Goal: Task Accomplishment & Management: Complete application form

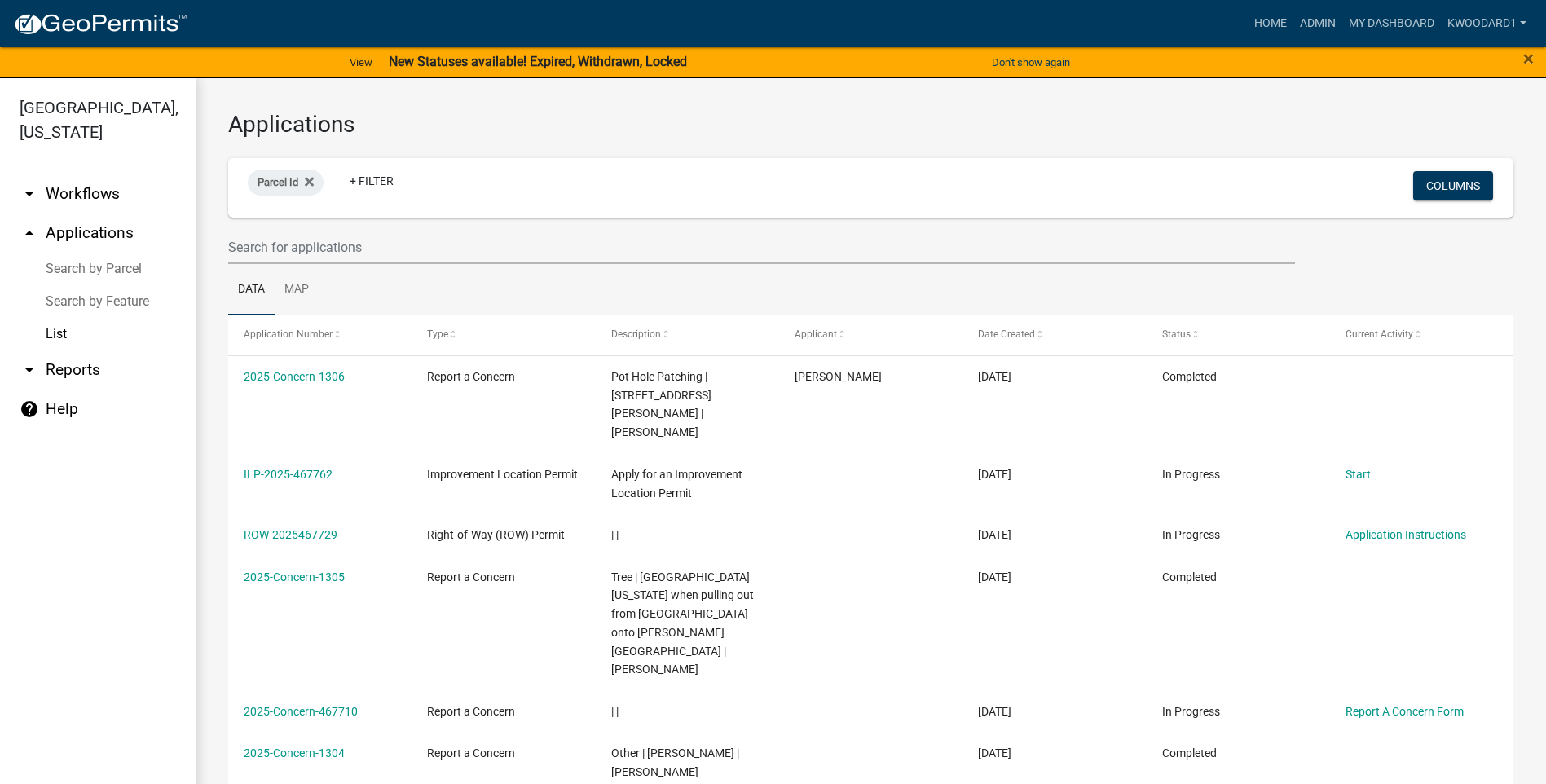
select select "3: 100"
click at [270, 245] on input "text" at bounding box center [762, 247] width 1067 height 33
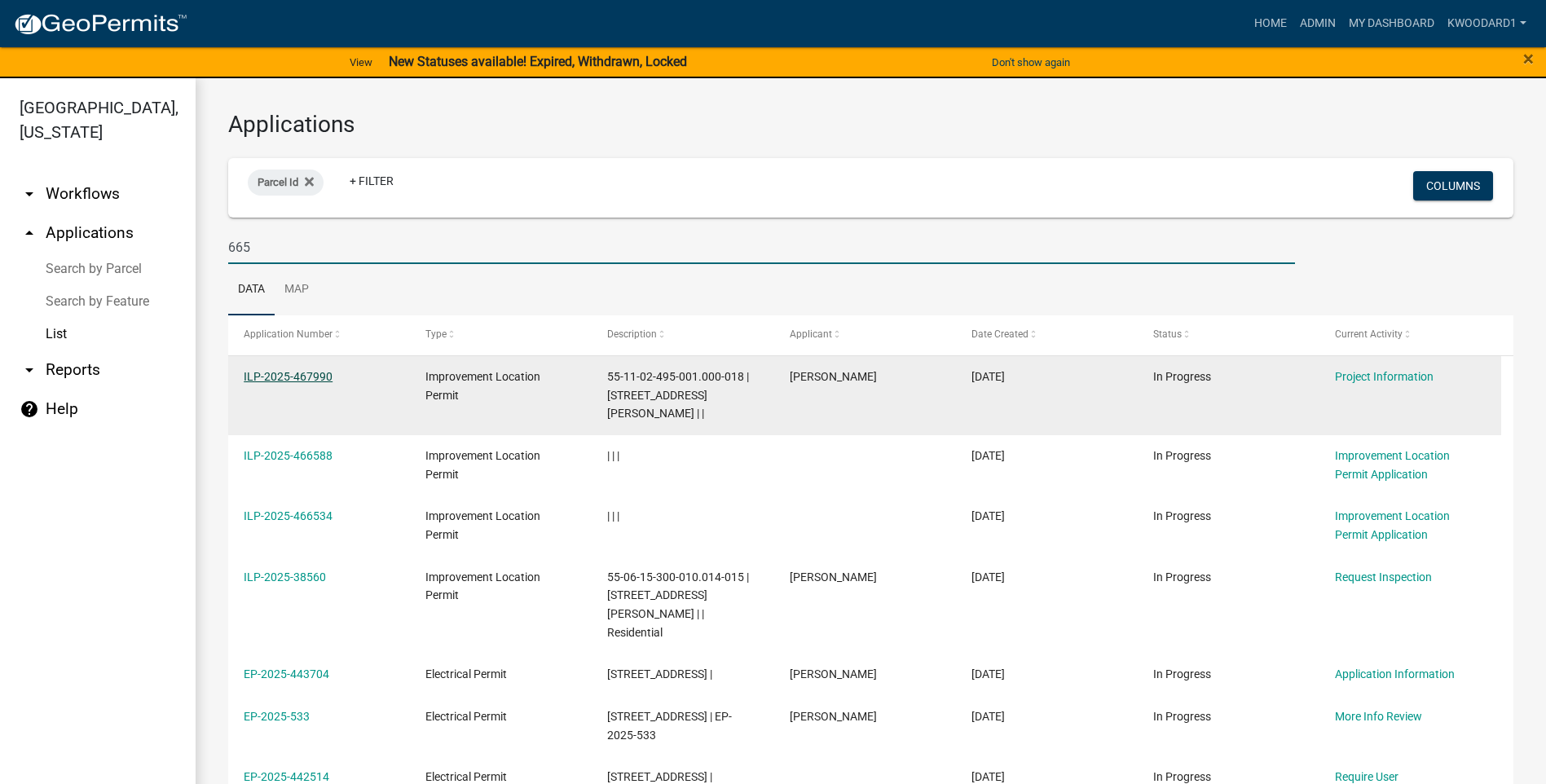
type input "665"
click at [271, 379] on link "ILP-2025-467990" at bounding box center [288, 377] width 89 height 13
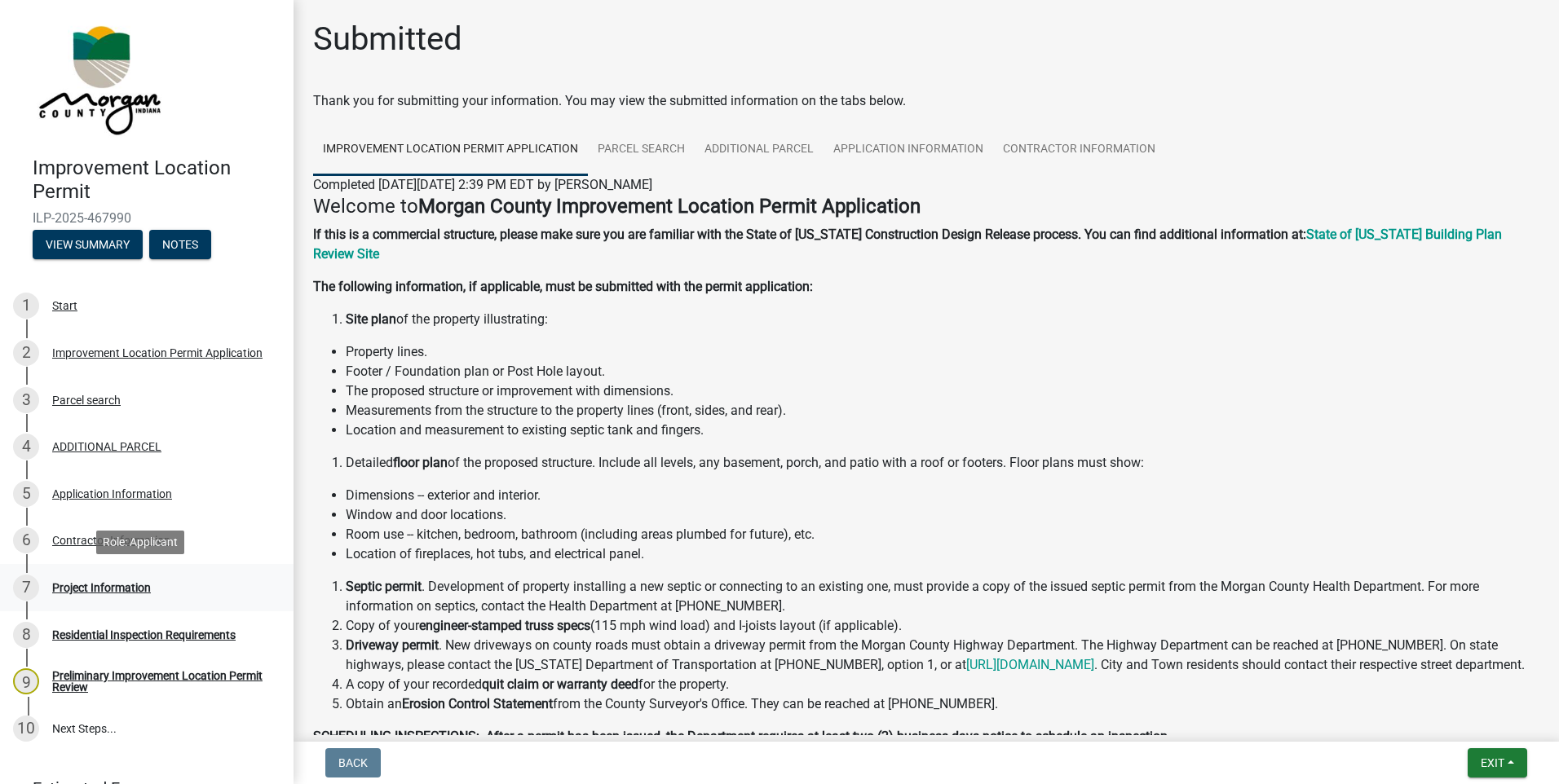
click at [85, 587] on div "Project Information" at bounding box center [101, 588] width 98 height 12
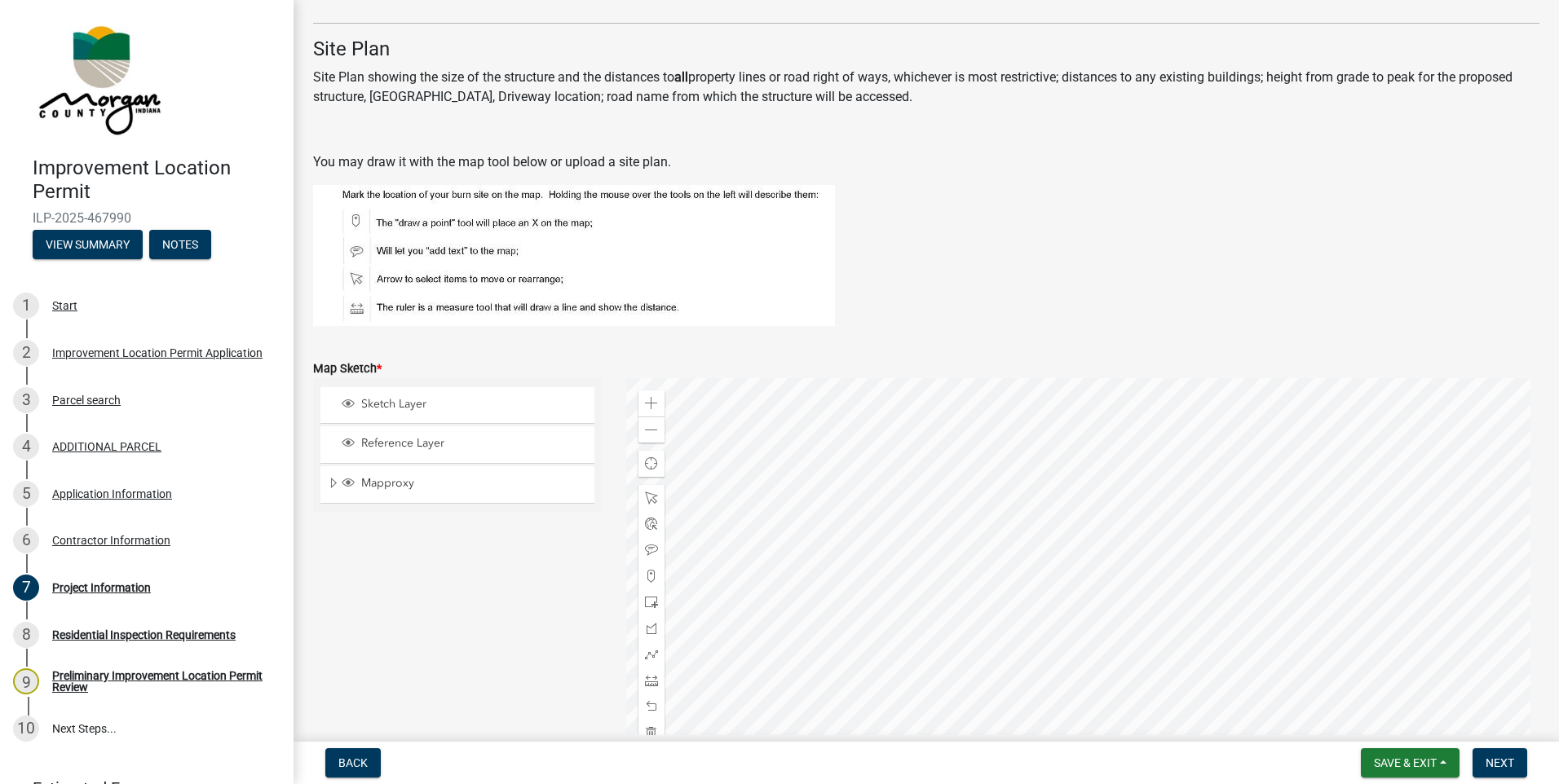
scroll to position [3015, 0]
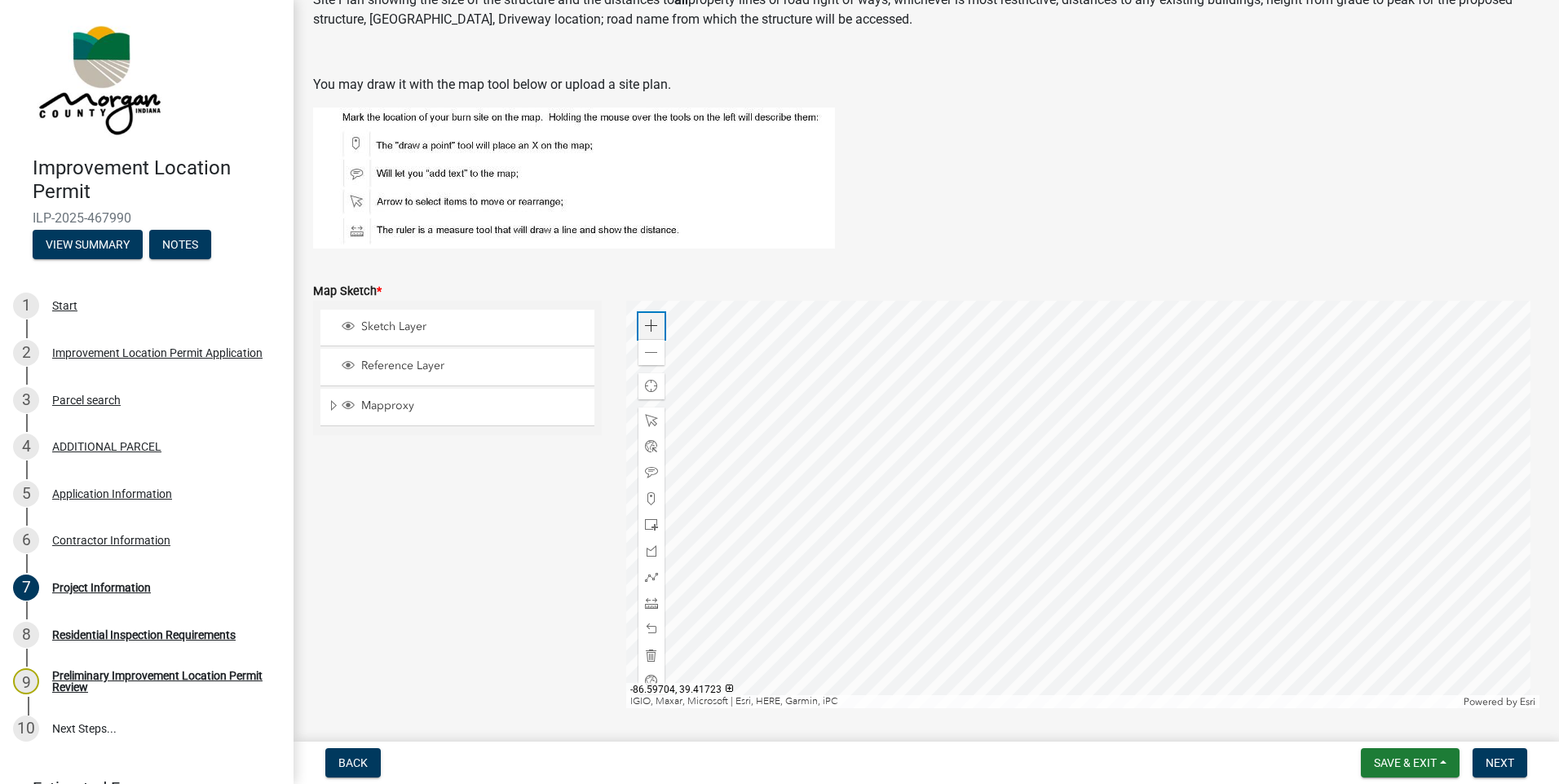
click at [652, 332] on span at bounding box center [651, 325] width 13 height 13
click at [1226, 613] on div at bounding box center [1083, 505] width 914 height 407
click at [1212, 655] on div at bounding box center [1083, 505] width 914 height 407
click at [645, 350] on span at bounding box center [651, 352] width 13 height 13
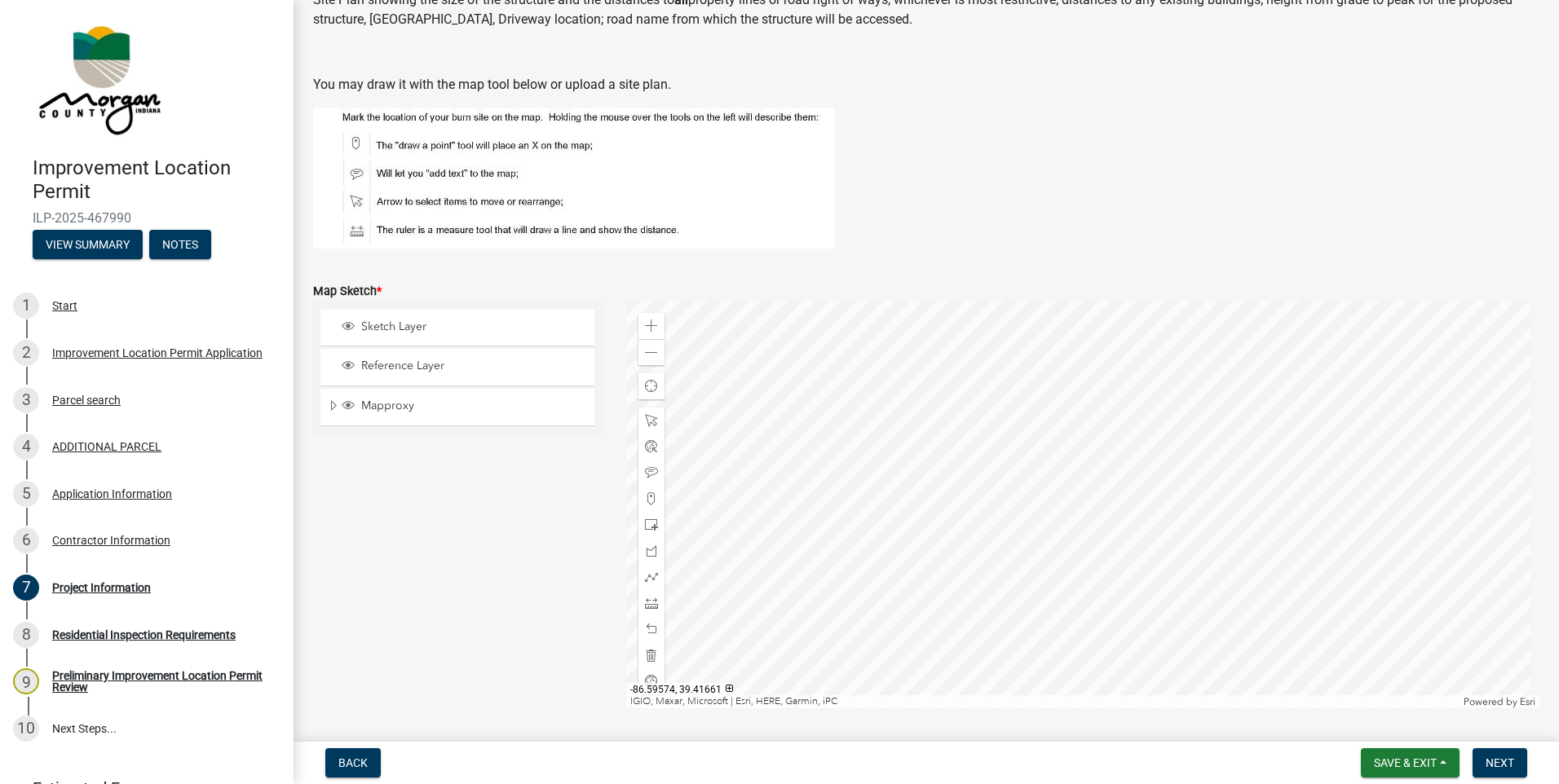
drag, startPoint x: 511, startPoint y: 545, endPoint x: 509, endPoint y: 502, distance: 43.0
click at [509, 502] on div "Sketch Layer Reference Layer Mapproxy Roads Interstate labels Major Roads label…" at bounding box center [457, 505] width 313 height 407
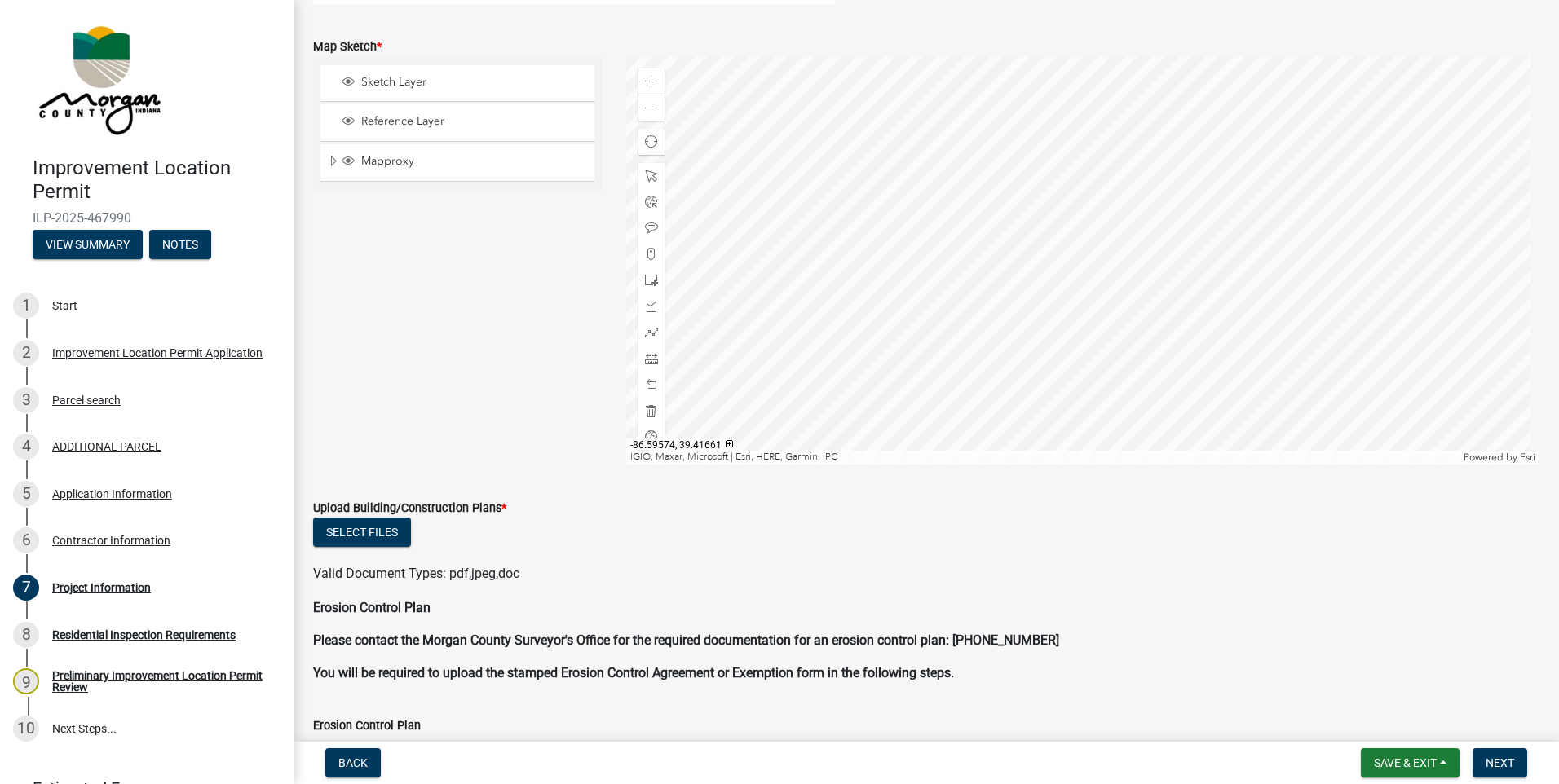
scroll to position [3341, 0]
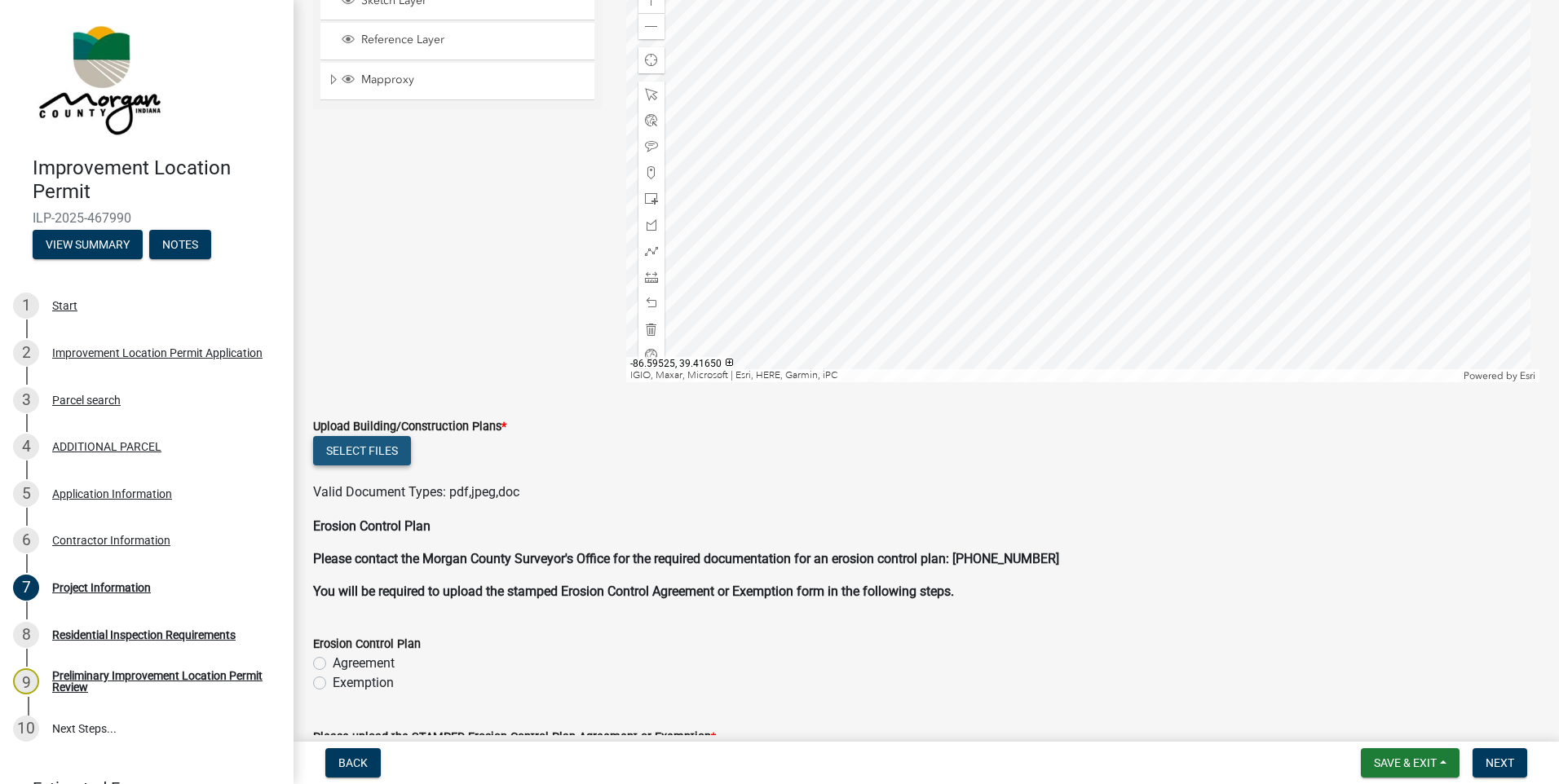
click at [345, 460] on button "Select files" at bounding box center [362, 451] width 98 height 30
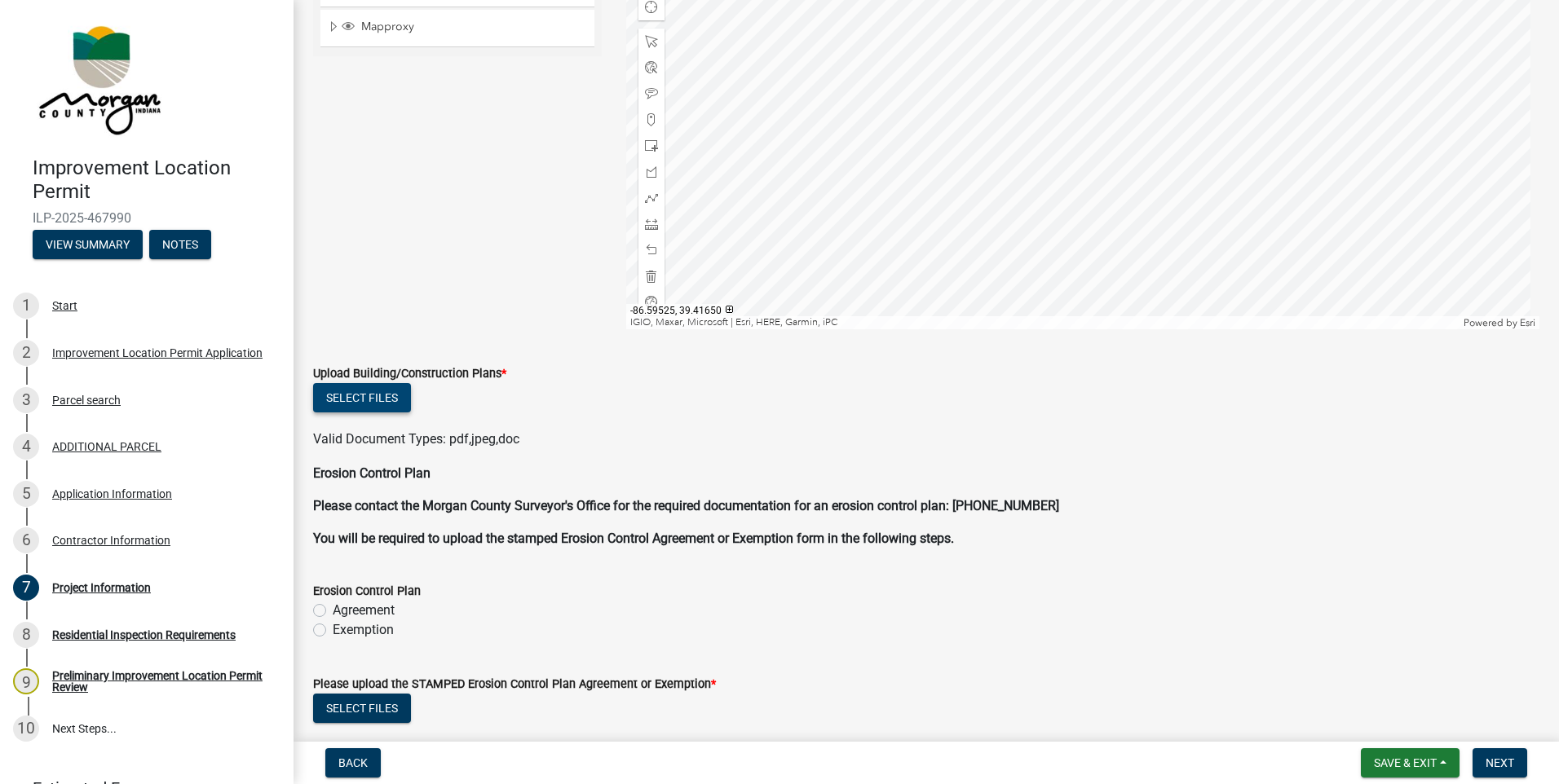
scroll to position [3423, 0]
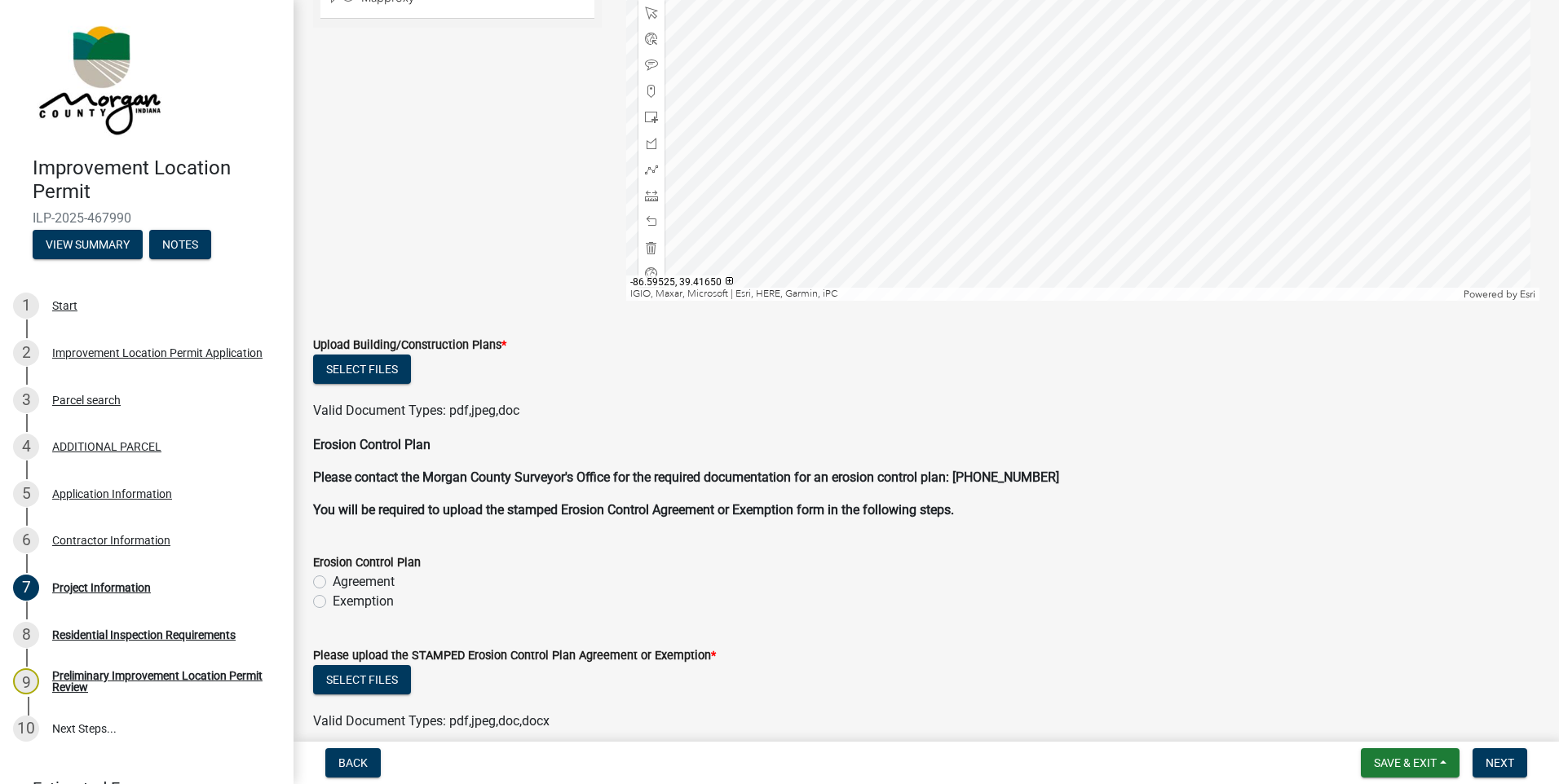
click at [333, 604] on label "Exemption" at bounding box center [363, 601] width 61 height 20
click at [333, 602] on input "Exemption" at bounding box center [338, 597] width 11 height 11
radio input "true"
click at [344, 683] on button "Select files" at bounding box center [362, 679] width 98 height 30
click at [1426, 766] on span "Save & Exit" at bounding box center [1406, 762] width 63 height 13
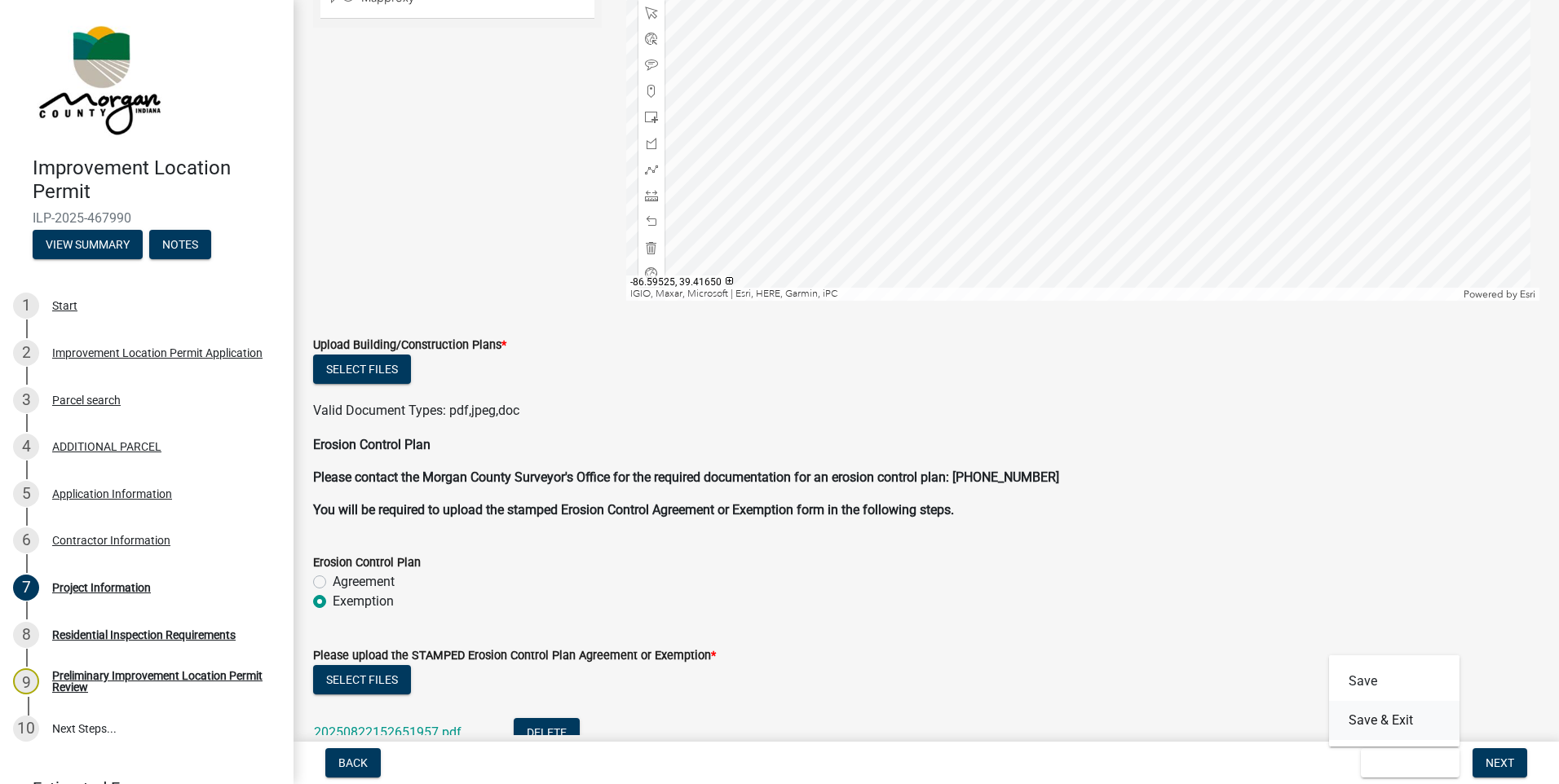
click at [1394, 726] on button "Save & Exit" at bounding box center [1394, 720] width 131 height 39
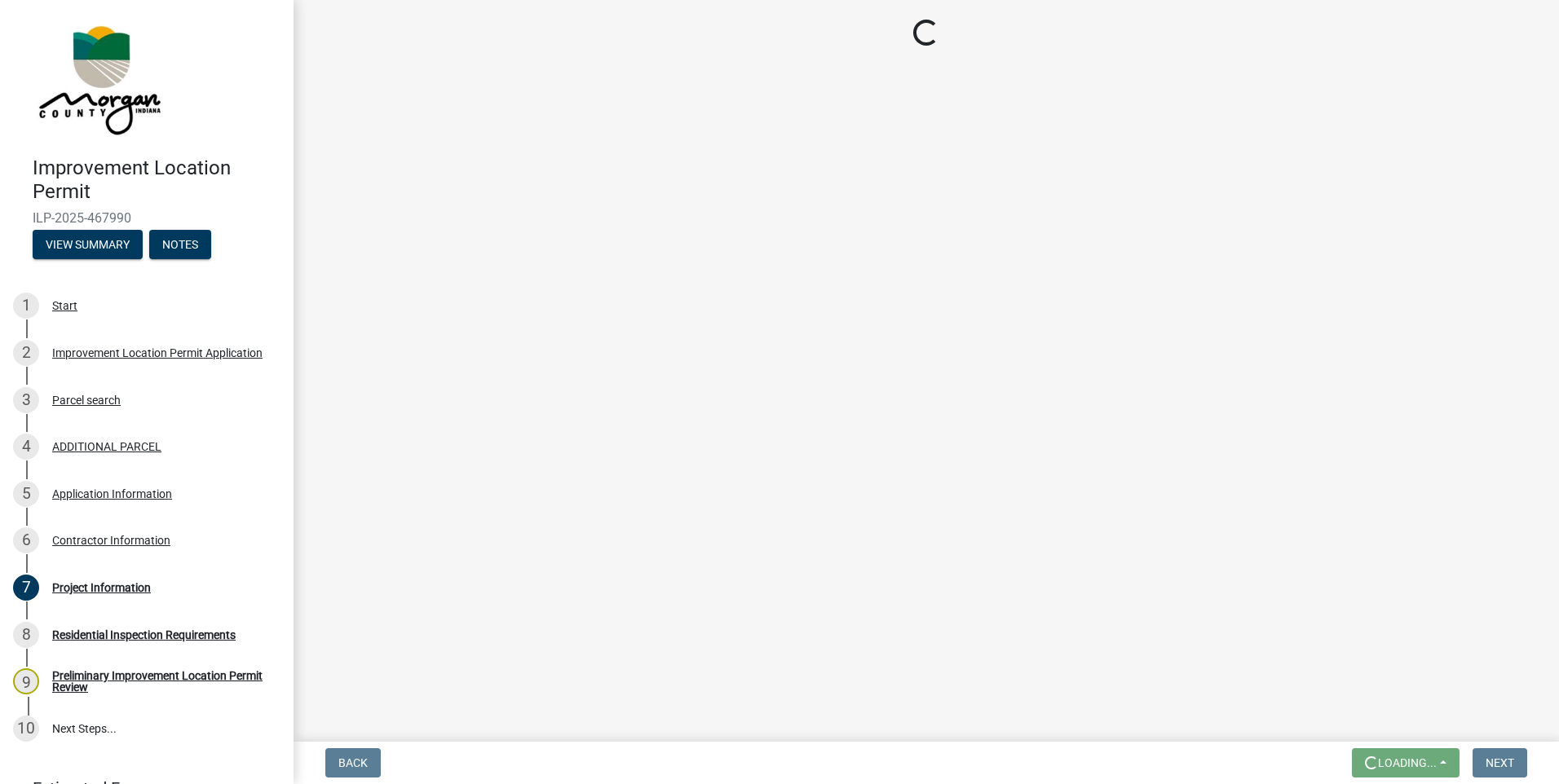
scroll to position [0, 0]
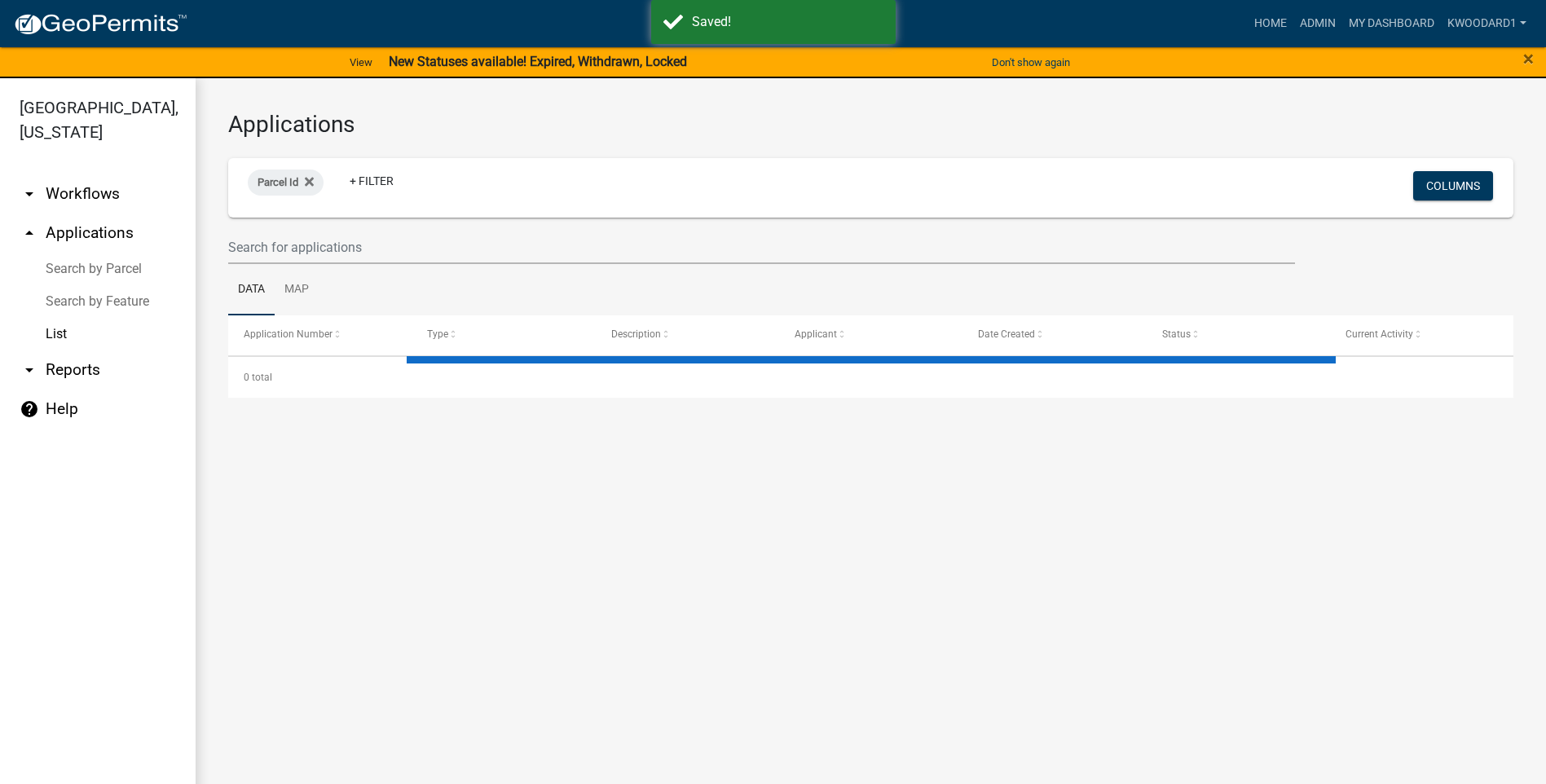
select select "3: 100"
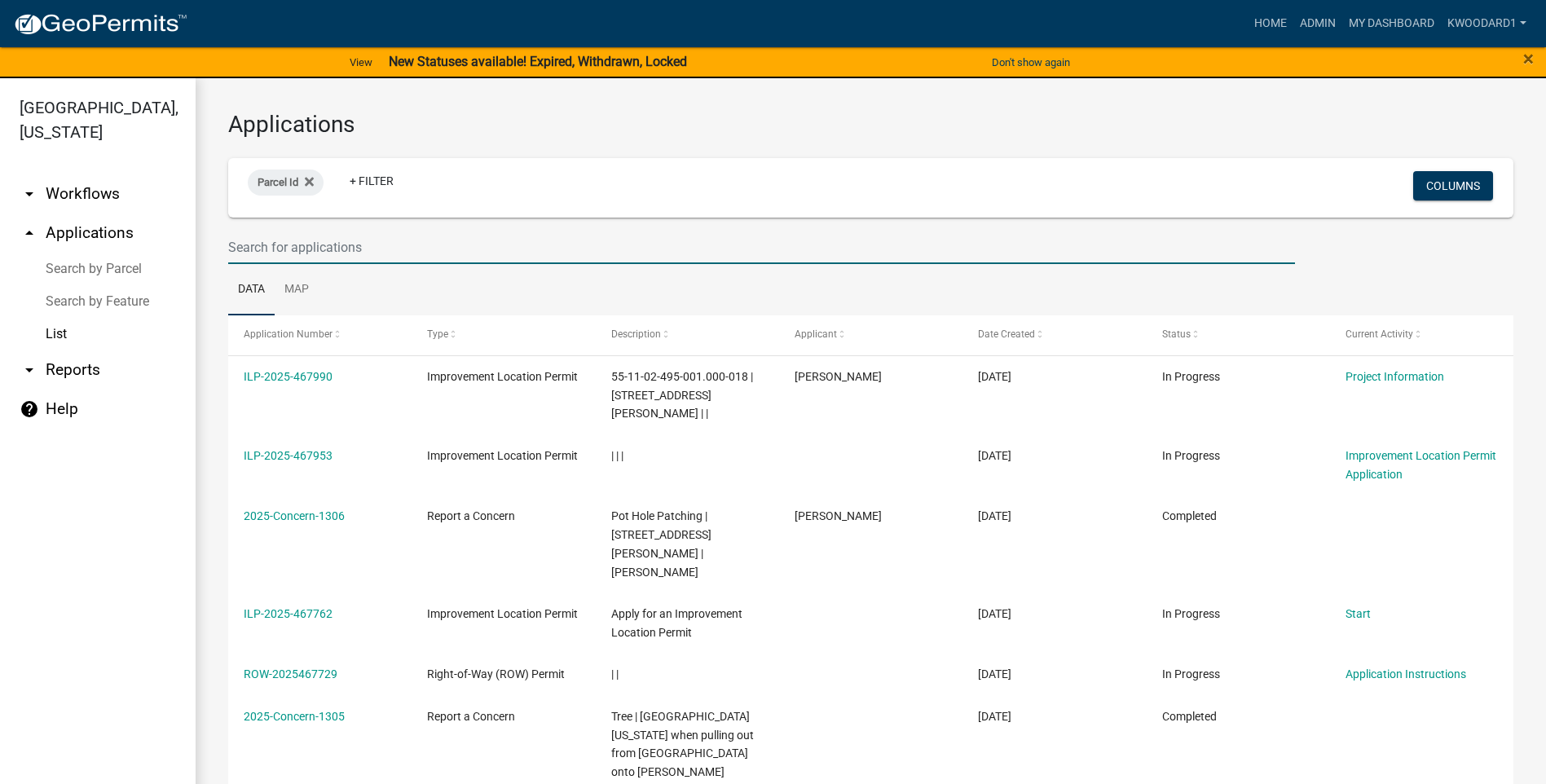
click at [279, 245] on input "text" at bounding box center [762, 247] width 1067 height 33
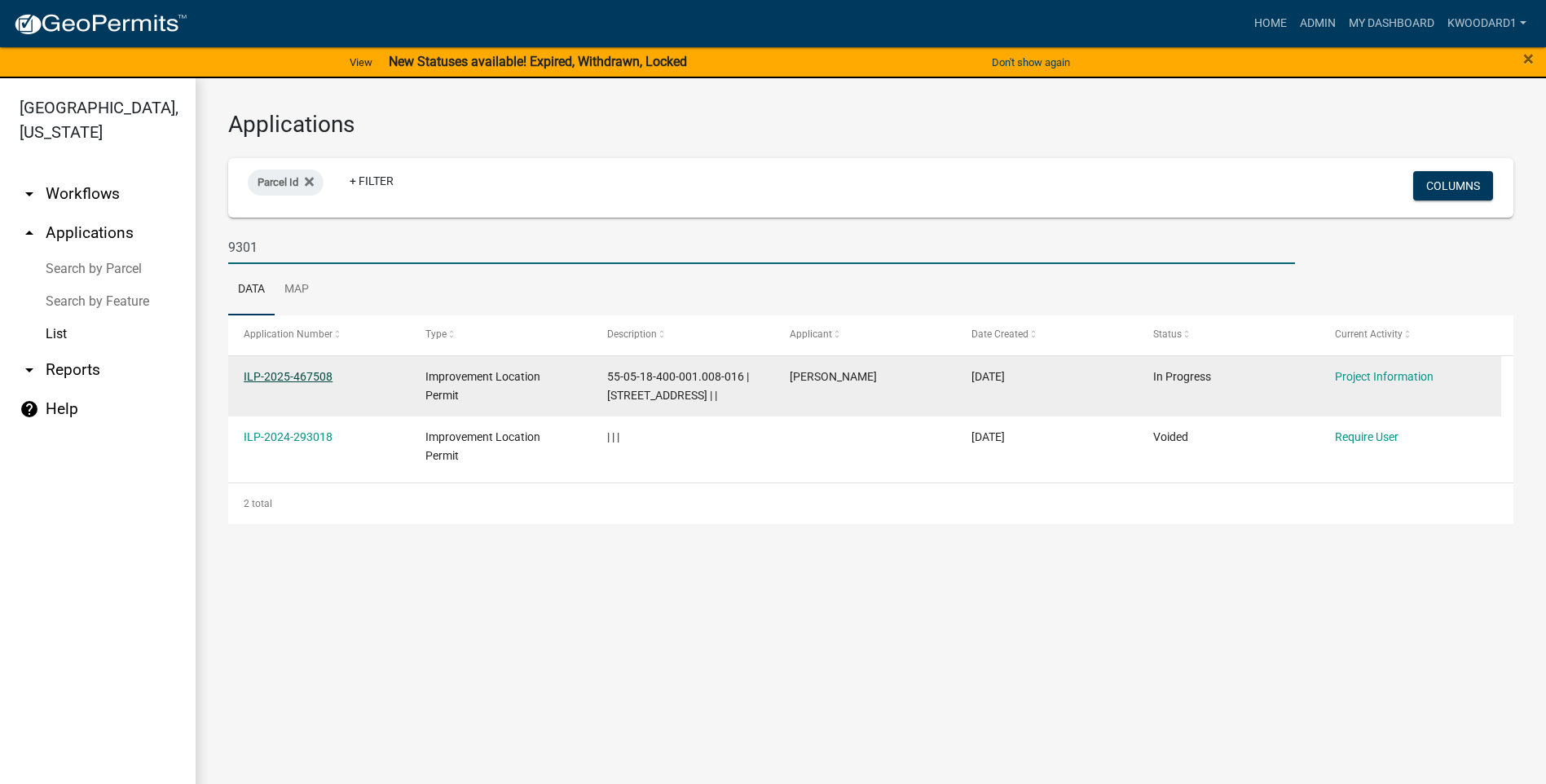
type input "9301"
click at [275, 379] on link "ILP-2025-467508" at bounding box center [288, 377] width 89 height 13
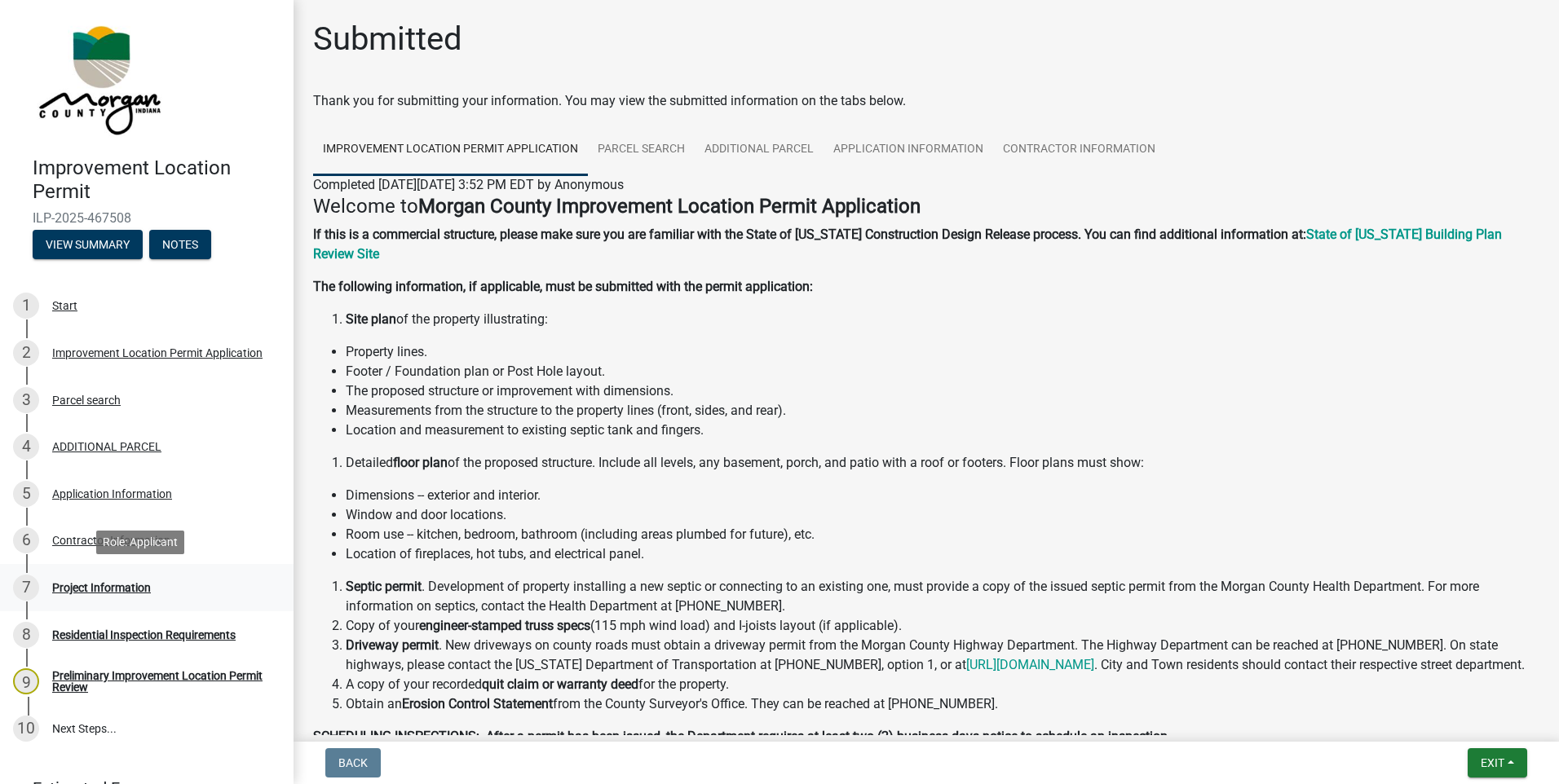
click at [85, 587] on div "Project Information" at bounding box center [101, 588] width 98 height 12
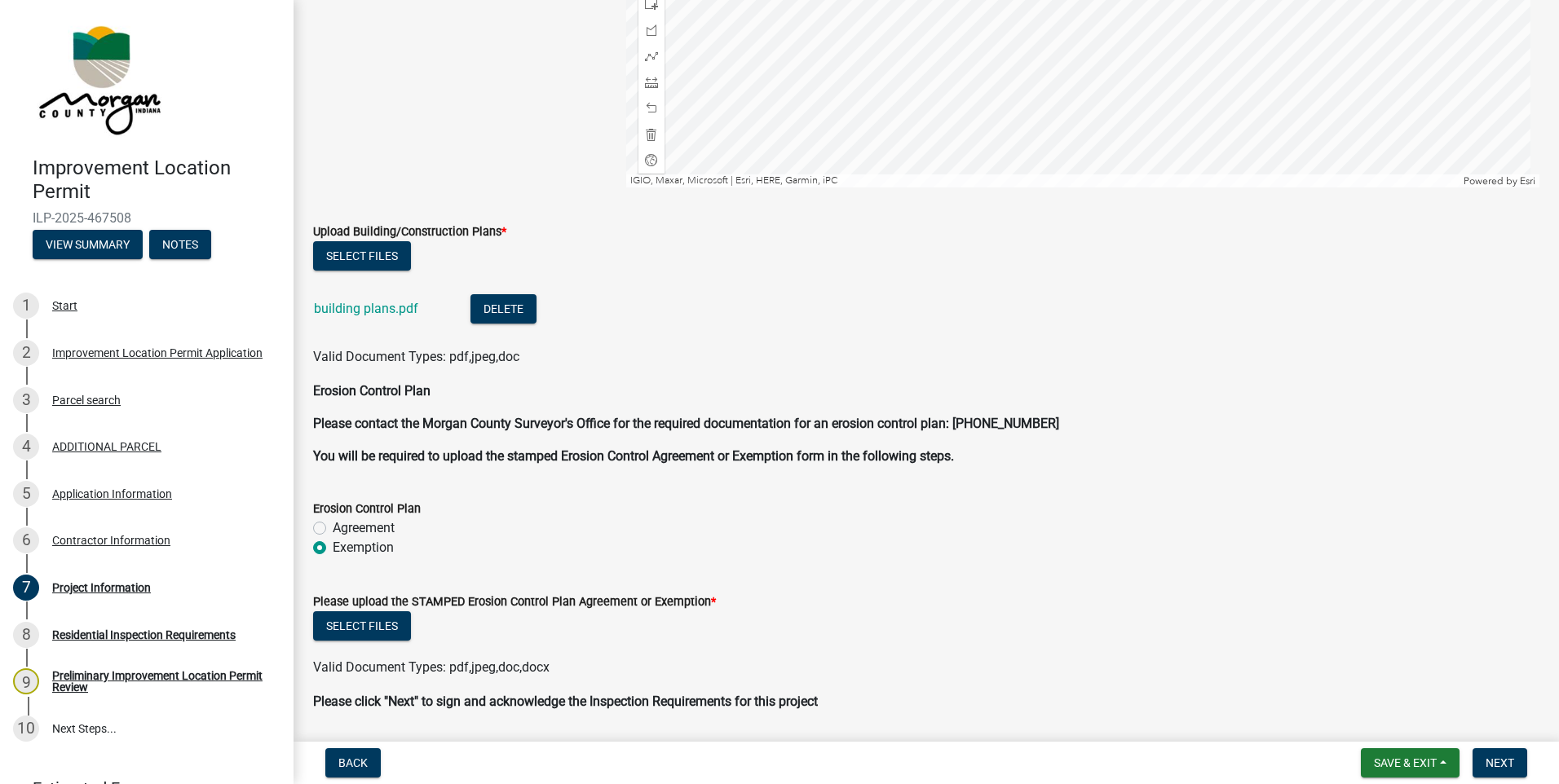
scroll to position [3411, 0]
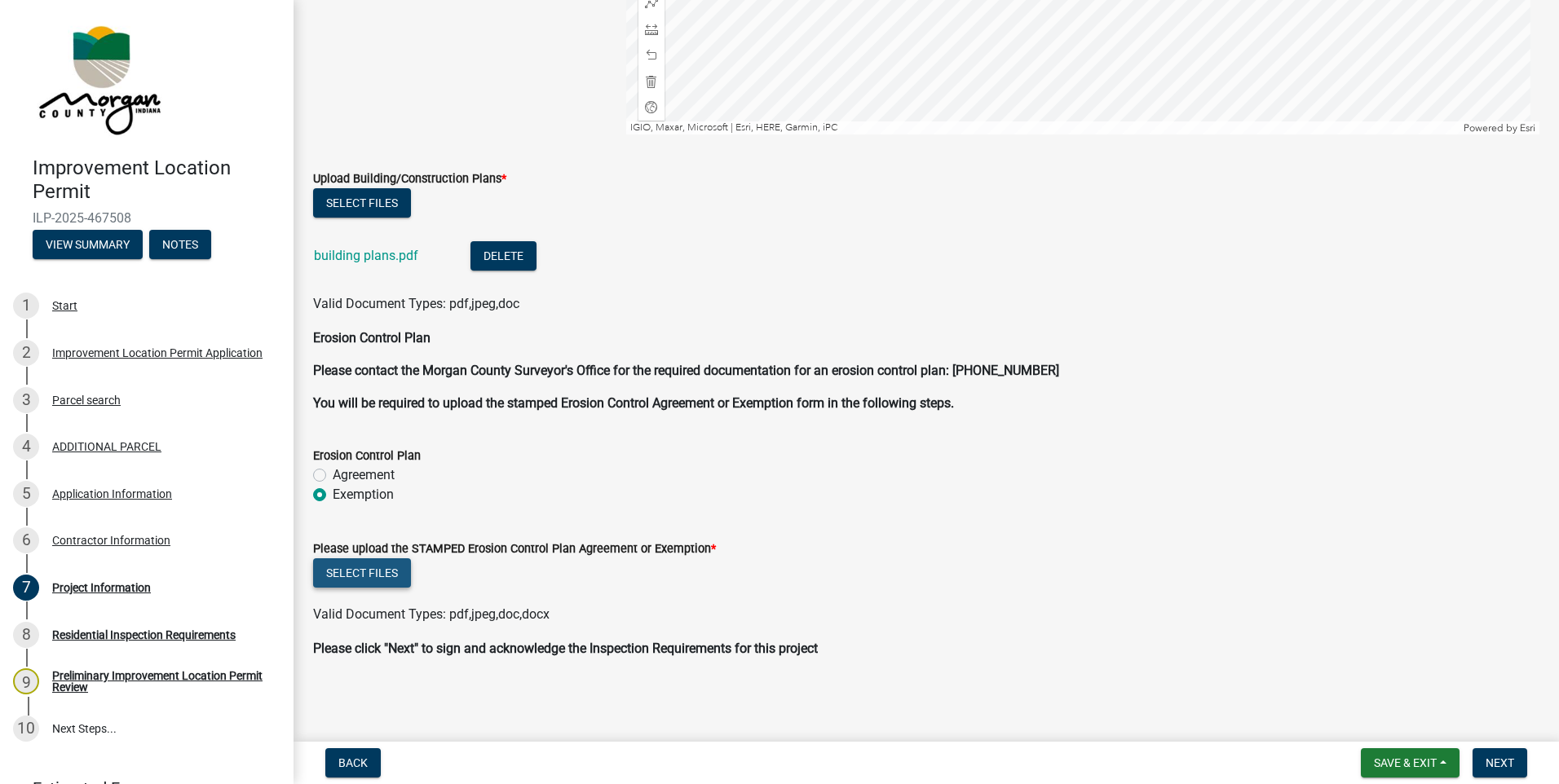
click at [350, 572] on button "Select files" at bounding box center [362, 572] width 98 height 30
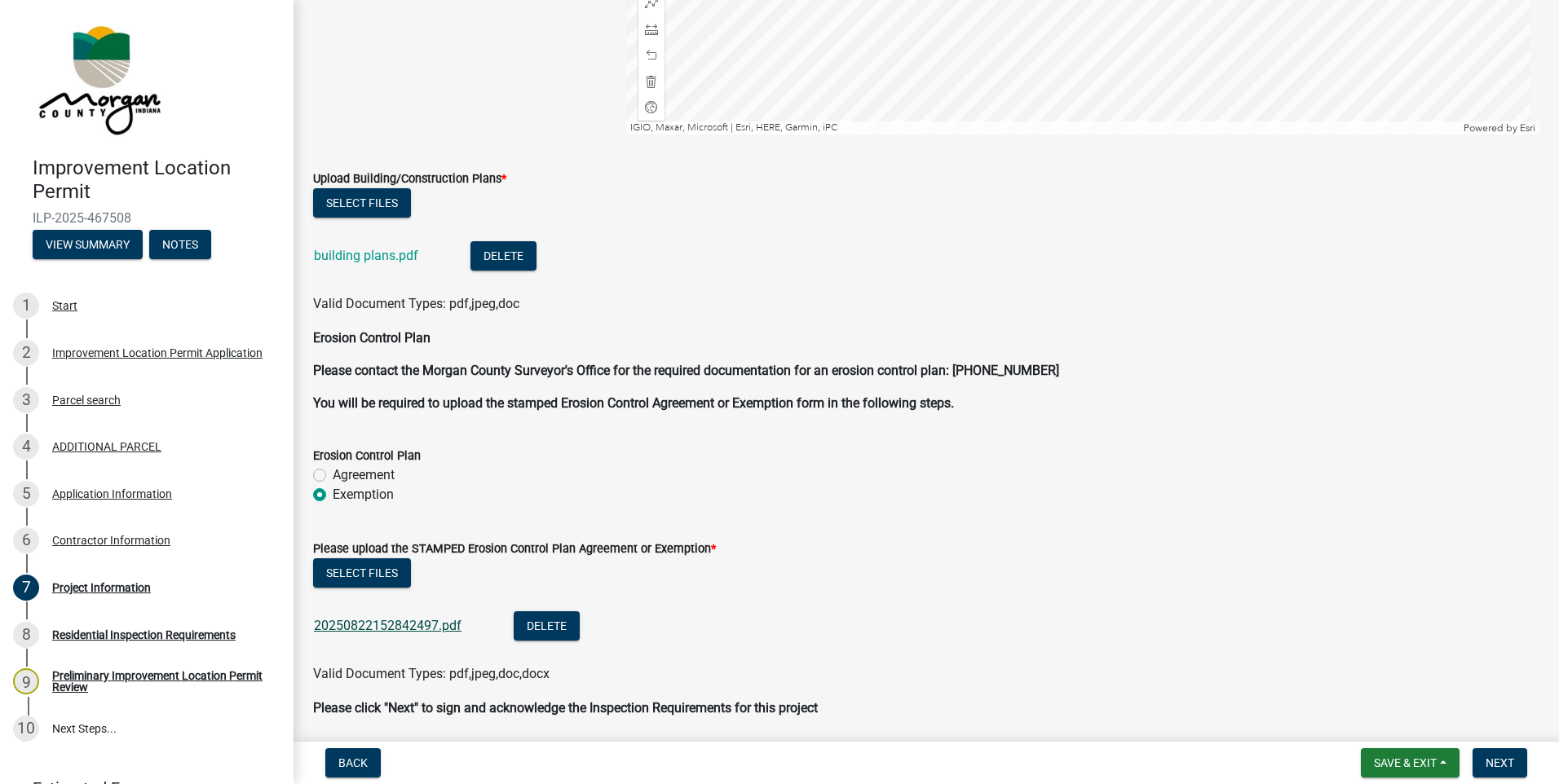
click at [393, 625] on link "20250822152842497.pdf" at bounding box center [388, 624] width 148 height 15
click at [1397, 766] on span "Save & Exit" at bounding box center [1406, 762] width 63 height 13
click at [1379, 722] on button "Save & Exit" at bounding box center [1394, 720] width 131 height 39
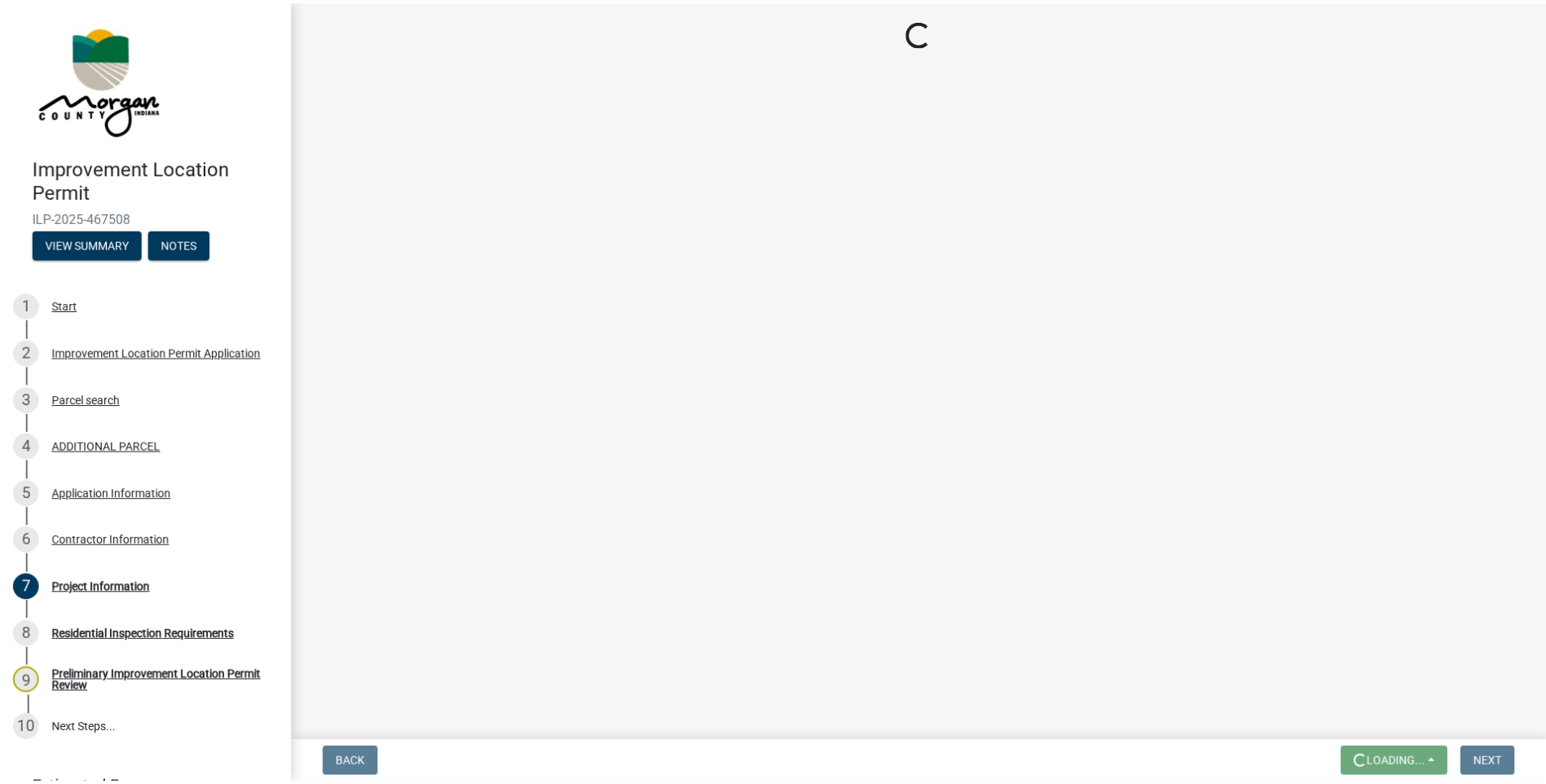
scroll to position [0, 0]
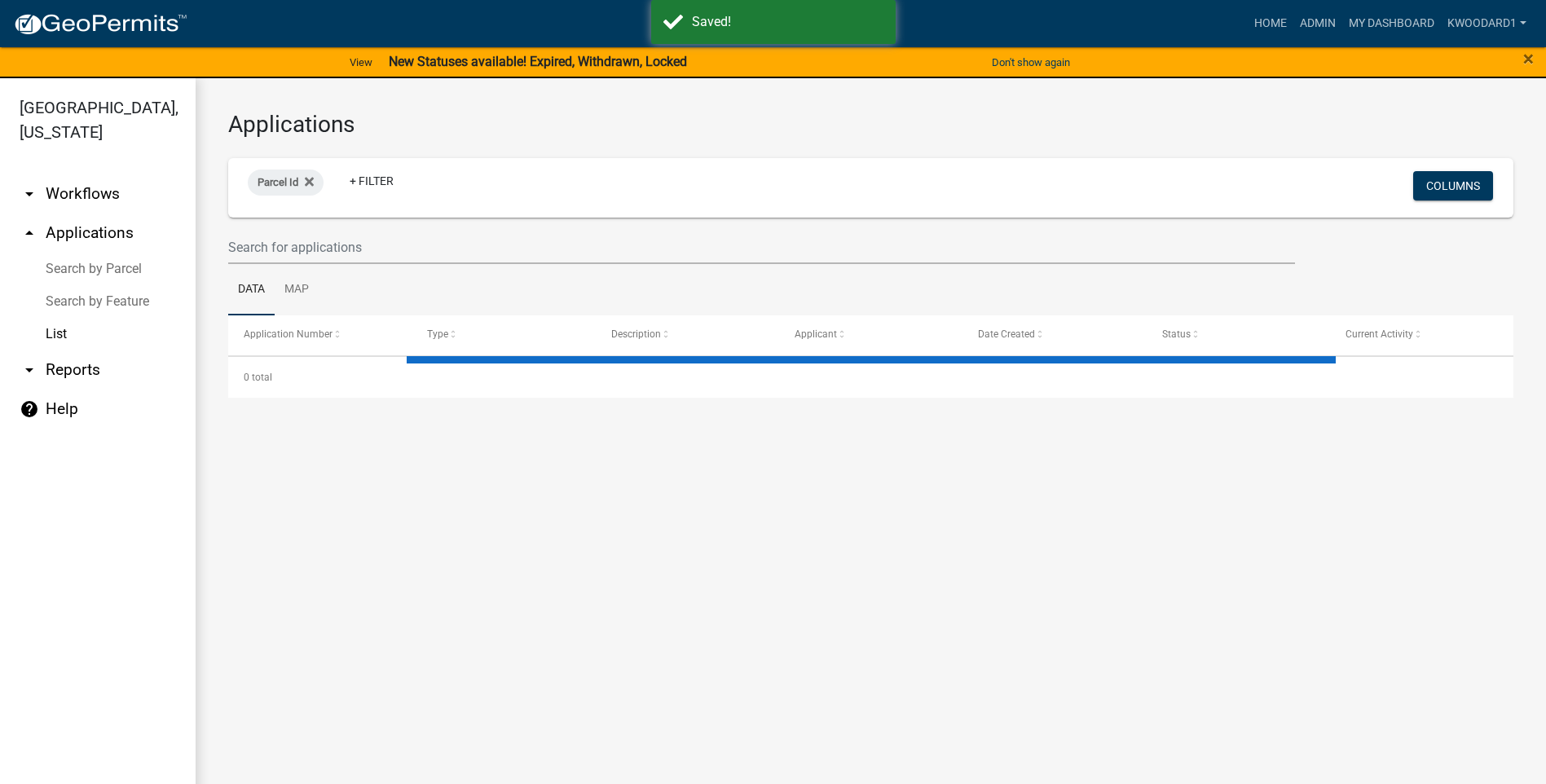
select select "3: 100"
